Goal: Information Seeking & Learning: Learn about a topic

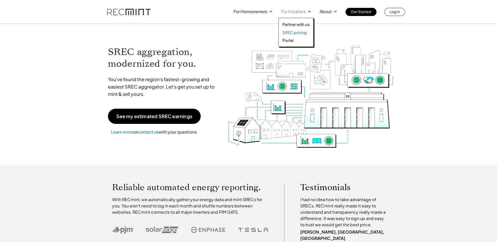
click at [295, 34] on p "SREC pricing" at bounding box center [294, 32] width 24 height 5
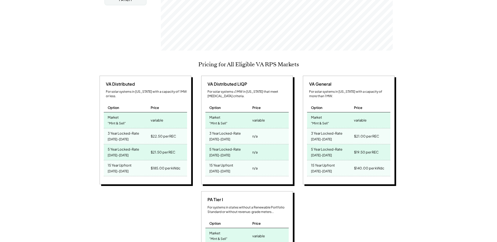
scroll to position [183, 0]
drag, startPoint x: 106, startPoint y: 124, endPoint x: 137, endPoint y: 126, distance: 30.2
click at [137, 128] on div "3 Year Locked-Rate 2025-2027" at bounding box center [127, 136] width 46 height 16
drag, startPoint x: 137, startPoint y: 126, endPoint x: 146, endPoint y: 131, distance: 11.0
click at [142, 131] on div "3 Year Locked-Rate 2025-2027" at bounding box center [127, 136] width 46 height 16
